Goal: Task Accomplishment & Management: Complete application form

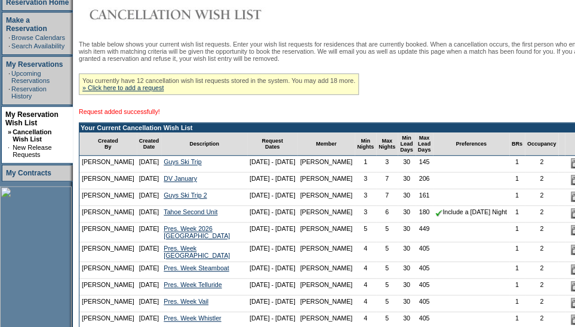
scroll to position [185, 23]
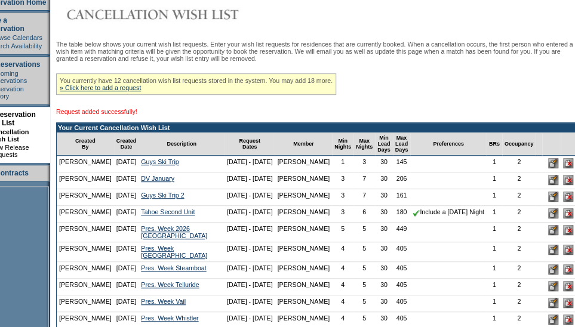
click at [549, 169] on input "image" at bounding box center [554, 163] width 10 height 10
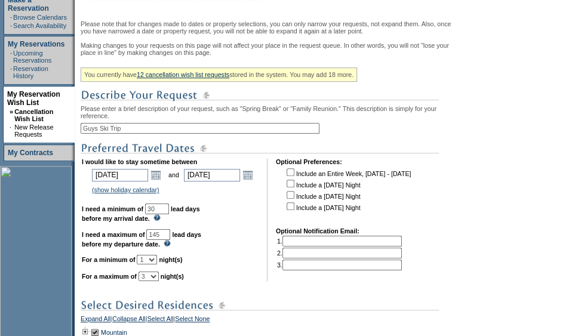
scroll to position [218, 0]
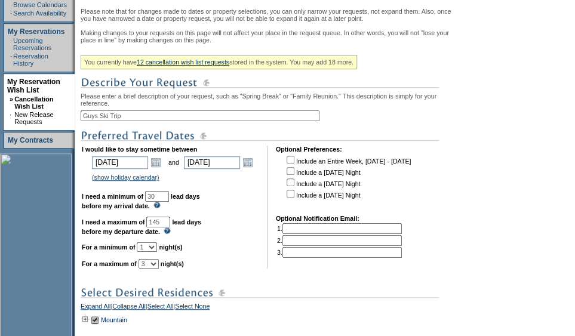
click at [157, 252] on select "1 2 3 4 5 6 7 8 9 10 11 12 13 14" at bounding box center [147, 248] width 20 height 10
select select "3"
click at [151, 252] on select "1 2 3 4 5 6 7 8 9 10 11 12 13 14" at bounding box center [147, 248] width 20 height 10
click at [159, 269] on select "1 2 3 4 5 6 7 8 9 10 11 12 13 14" at bounding box center [149, 264] width 20 height 10
select select "7"
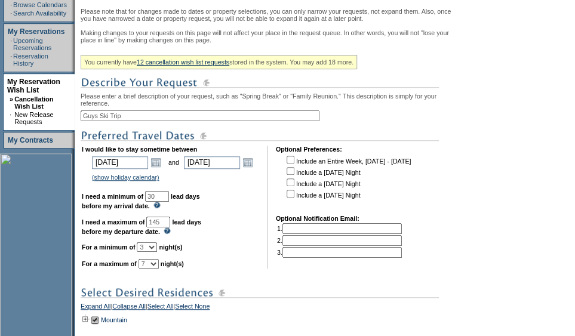
click at [153, 269] on select "1 2 3 4 5 6 7 8 9 10 11 12 13 14" at bounding box center [149, 264] width 20 height 10
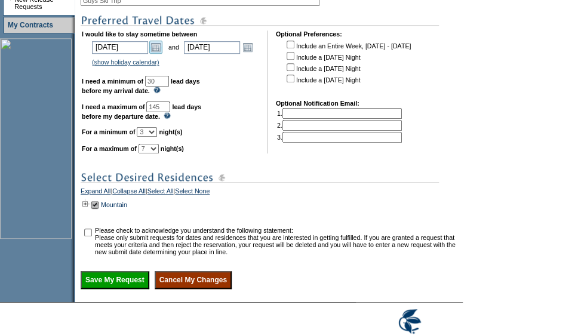
scroll to position [364, 0]
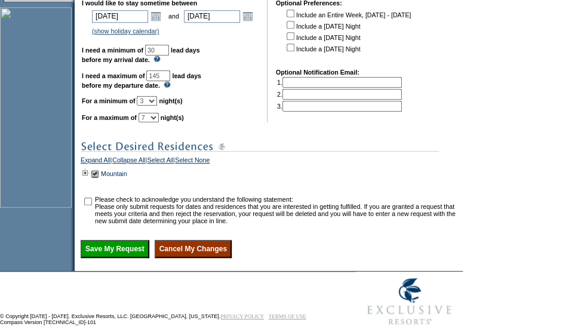
click at [89, 206] on input "checkbox" at bounding box center [88, 202] width 8 height 8
checkbox input "true"
click at [112, 258] on input "Save My Request" at bounding box center [115, 249] width 69 height 18
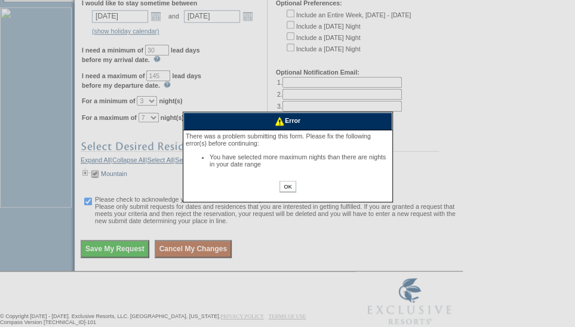
click at [284, 188] on input "OK" at bounding box center [288, 186] width 16 height 11
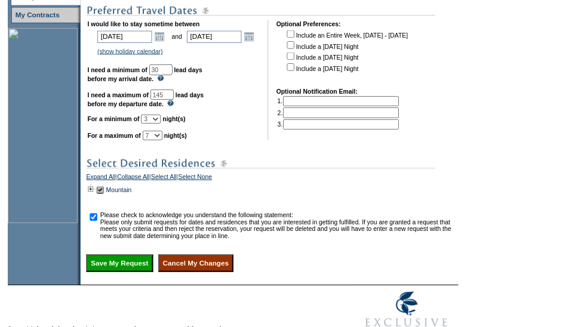
scroll to position [340, 0]
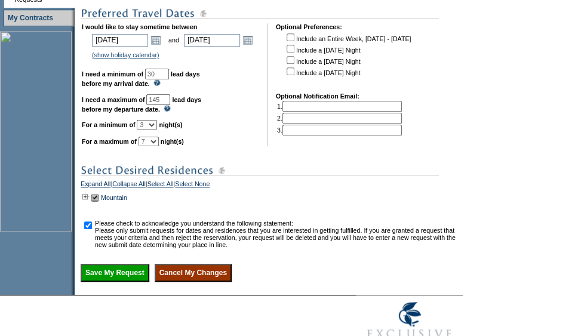
click at [159, 146] on select "1 2 3 4 5 6 7 8 9 10 11 12 13 14" at bounding box center [149, 142] width 20 height 10
select select "6"
click at [153, 146] on select "1 2 3 4 5 6 7 8 9 10 11 12 13 14" at bounding box center [149, 142] width 20 height 10
click at [127, 282] on input "Save My Request" at bounding box center [115, 273] width 69 height 18
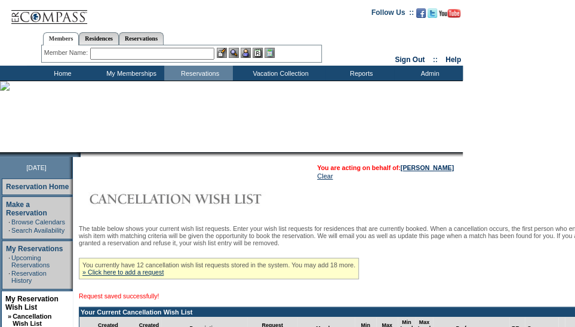
click at [497, 316] on td "Your Current Cancellation Wish List" at bounding box center [342, 313] width 526 height 10
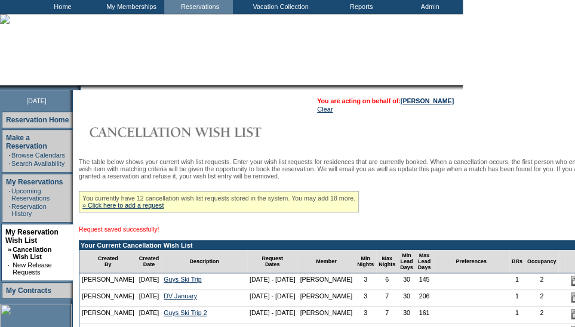
scroll to position [68, 0]
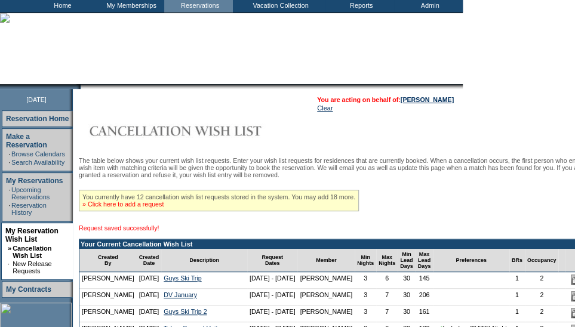
click at [138, 207] on link "» Click here to add a request" at bounding box center [122, 204] width 81 height 7
